Goal: Check status: Check status

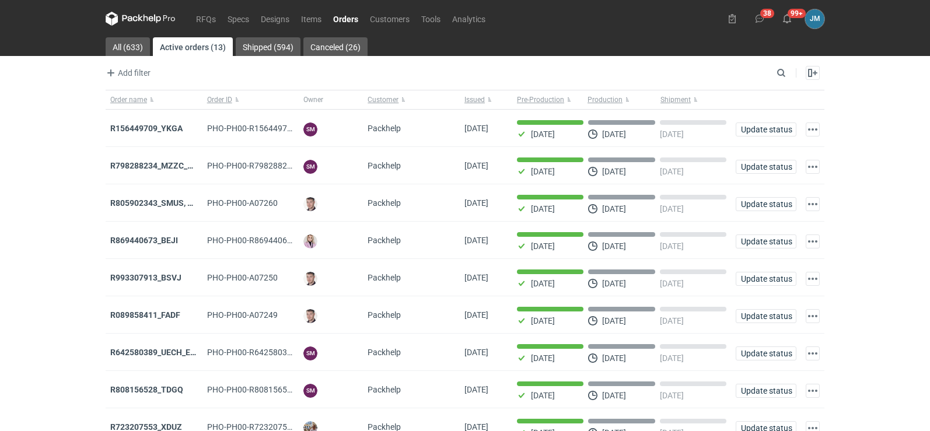
click at [139, 20] on icon at bounding box center [140, 18] width 5 height 7
click at [149, 22] on icon at bounding box center [141, 19] width 70 height 14
